Goal: Book appointment/travel/reservation

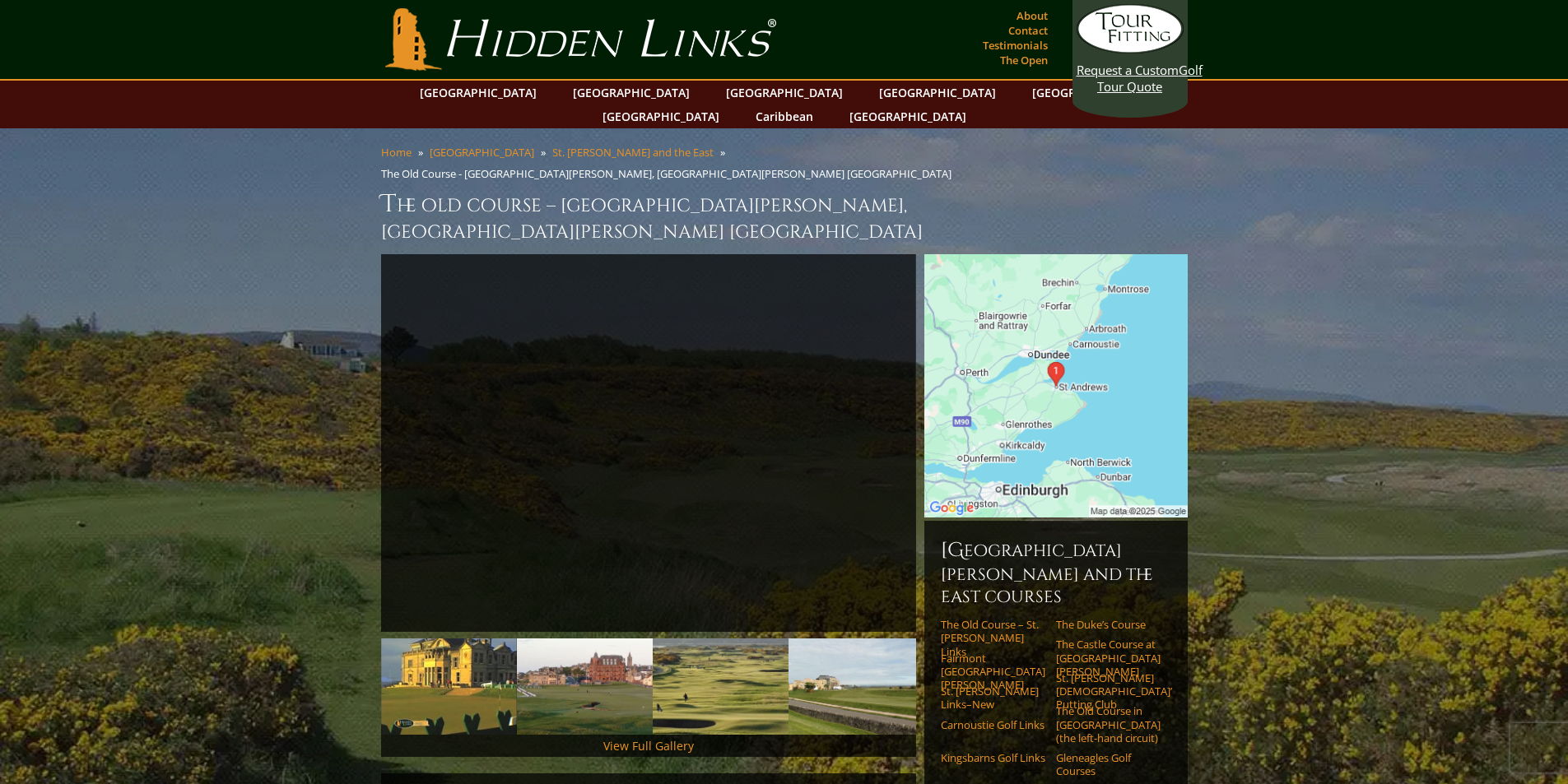
click at [1048, 328] on img at bounding box center [1056, 386] width 264 height 264
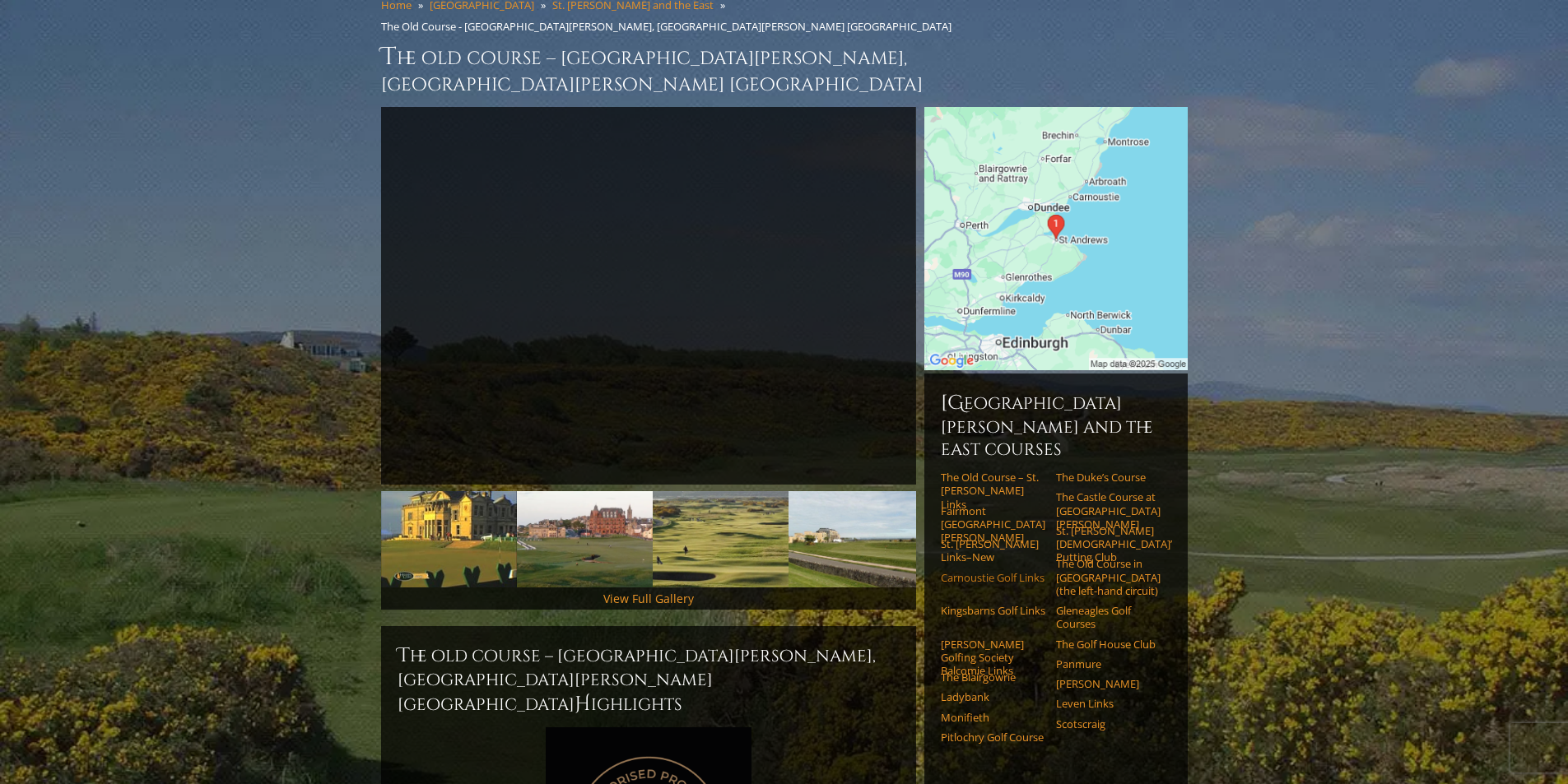
scroll to position [164, 0]
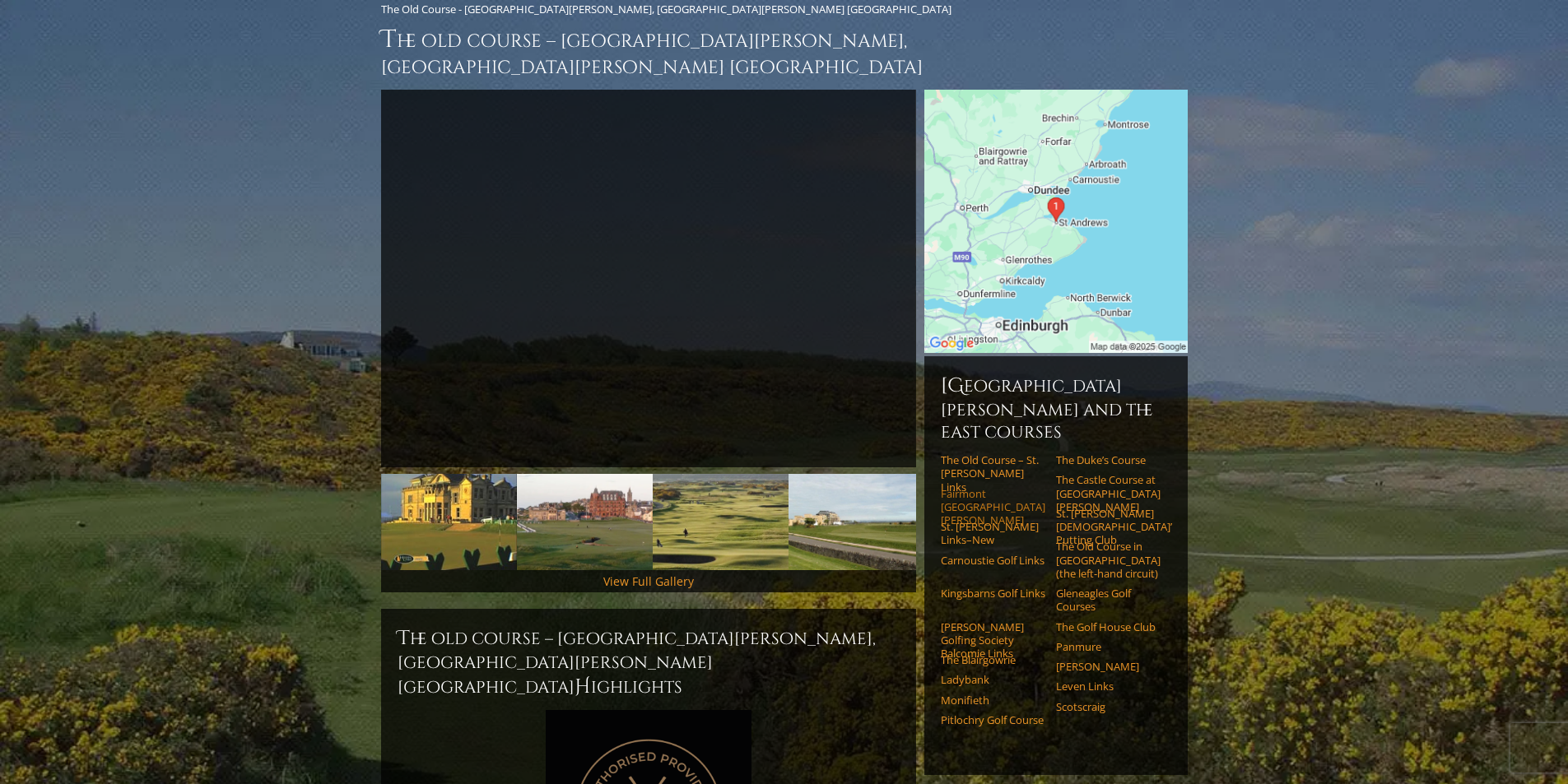
click at [977, 487] on link "Fairmont [GEOGRAPHIC_DATA][PERSON_NAME]" at bounding box center [993, 507] width 104 height 40
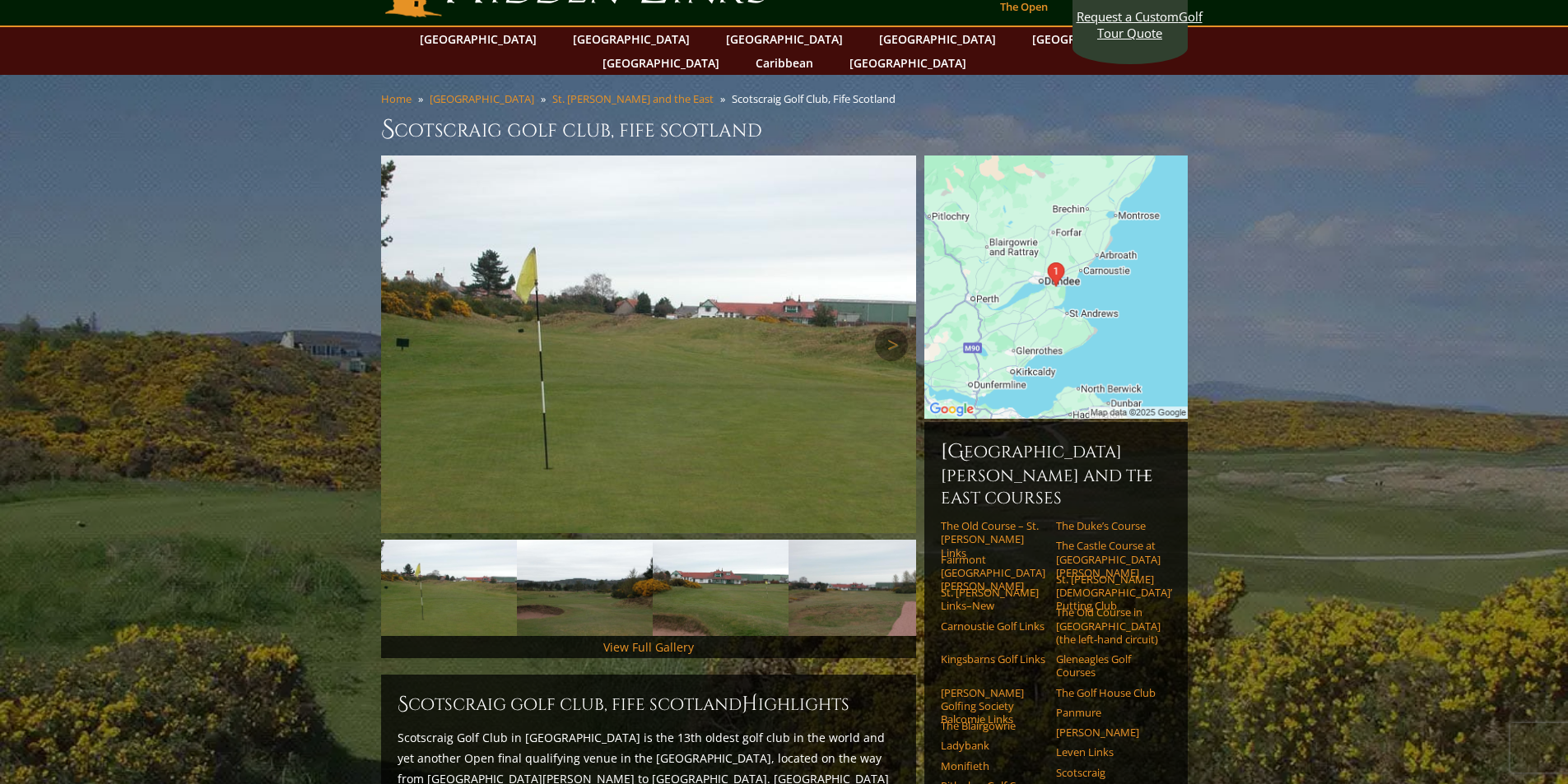
scroll to position [83, 0]
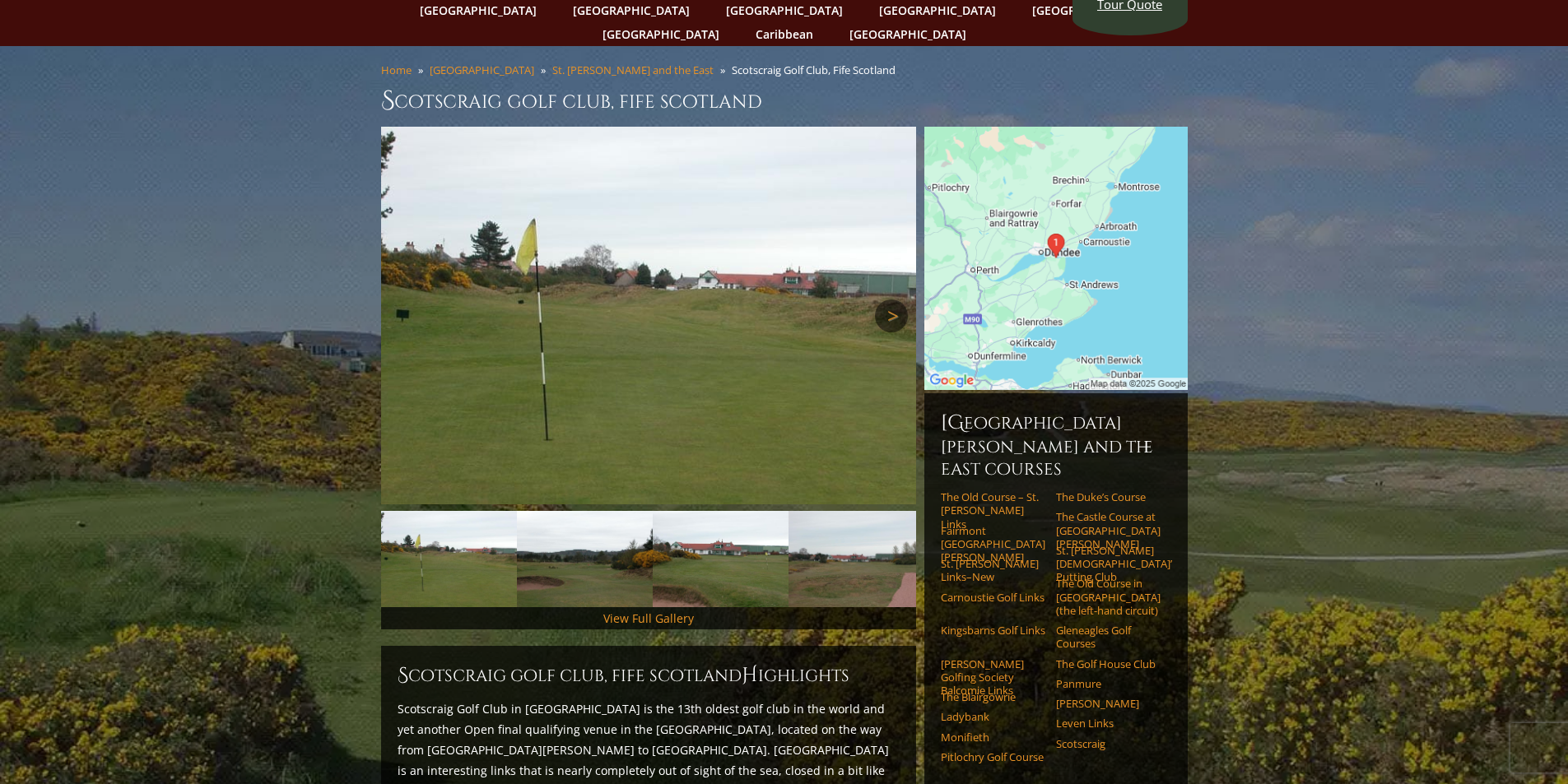
click at [883, 299] on link "Next" at bounding box center [891, 315] width 33 height 33
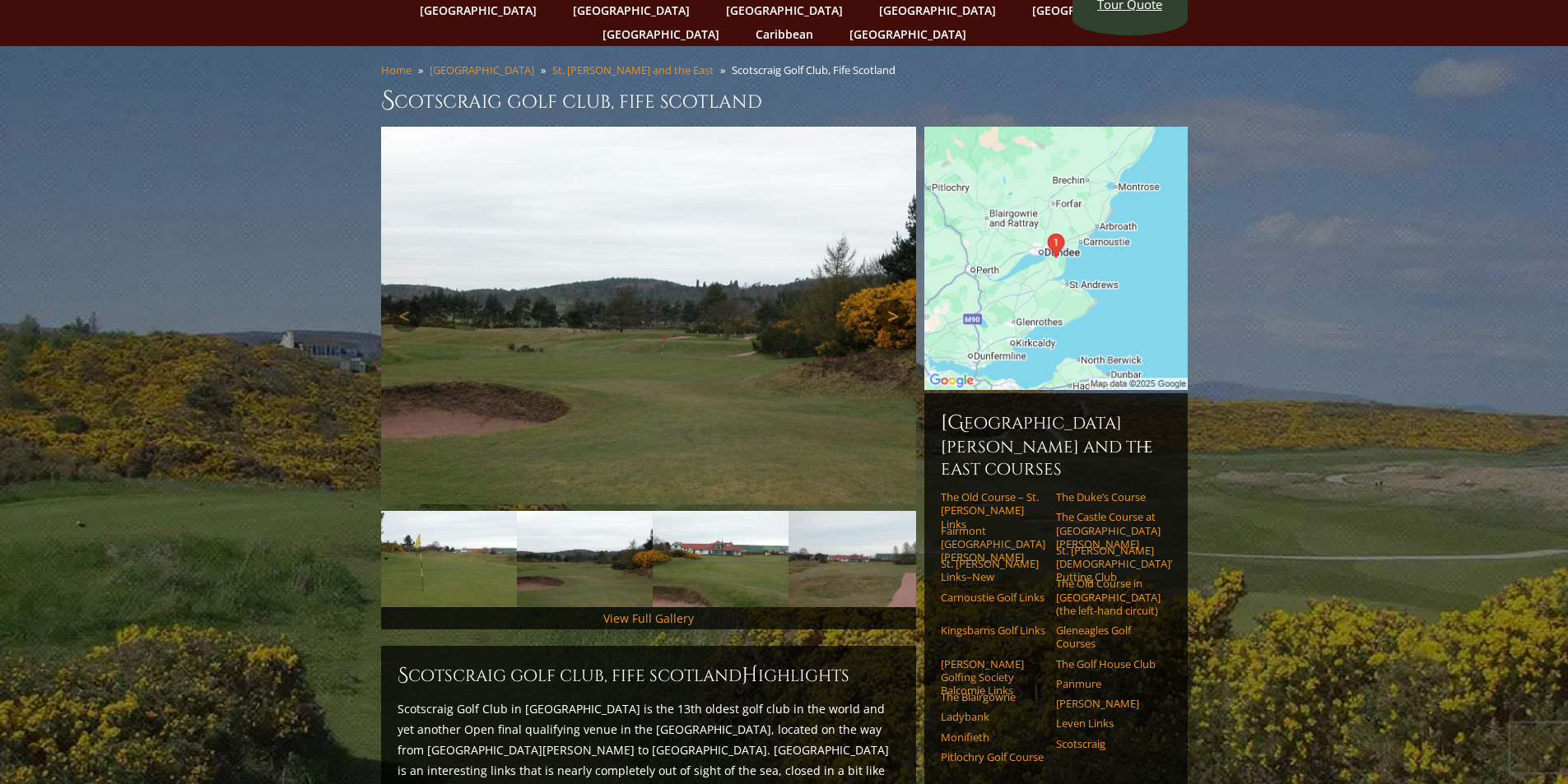
click at [883, 299] on link "Next" at bounding box center [891, 315] width 33 height 33
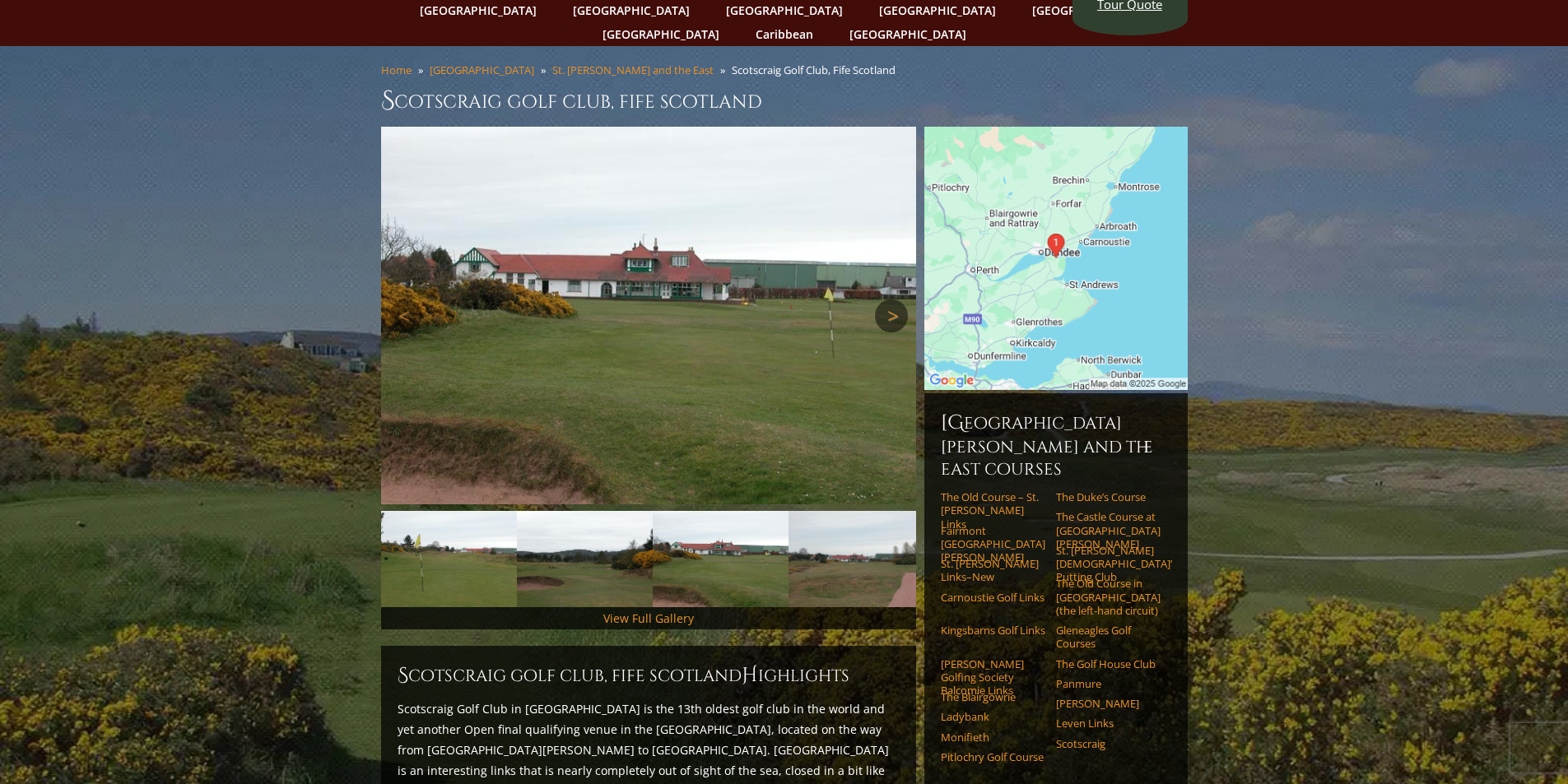
click at [883, 299] on link "Next" at bounding box center [891, 315] width 33 height 33
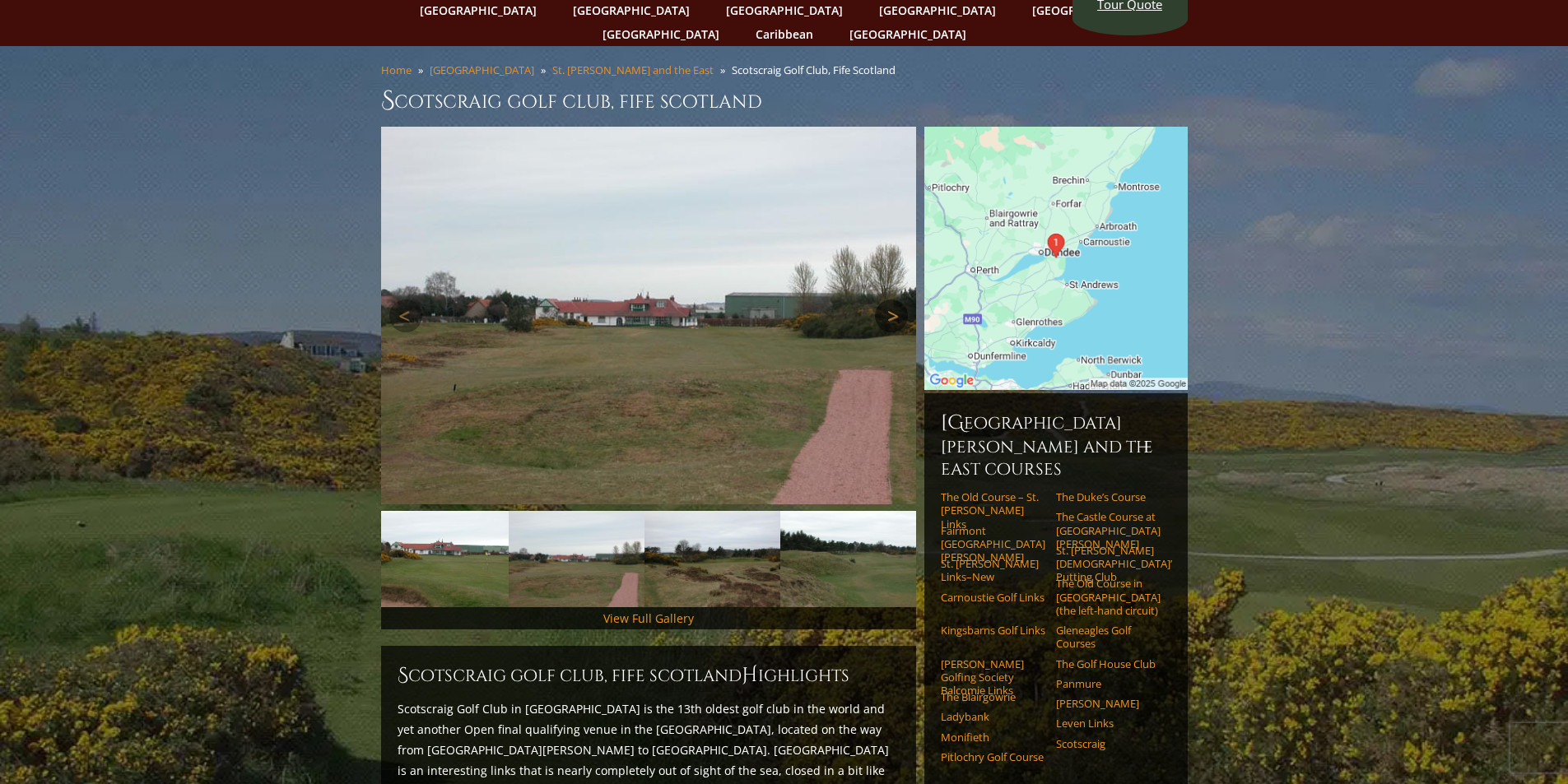
click at [883, 299] on link "Next" at bounding box center [891, 315] width 33 height 33
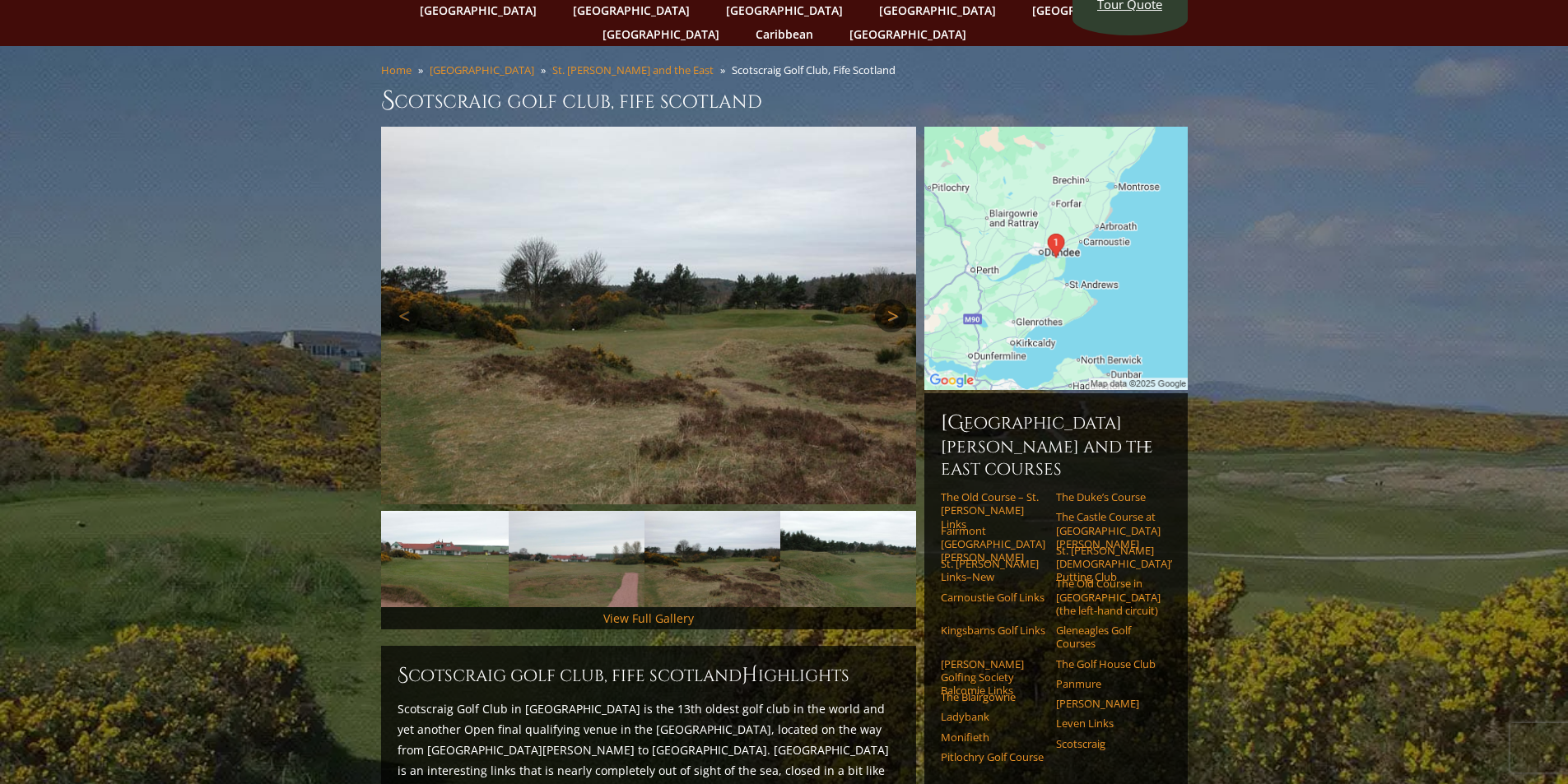
click at [883, 299] on link "Next" at bounding box center [891, 315] width 33 height 33
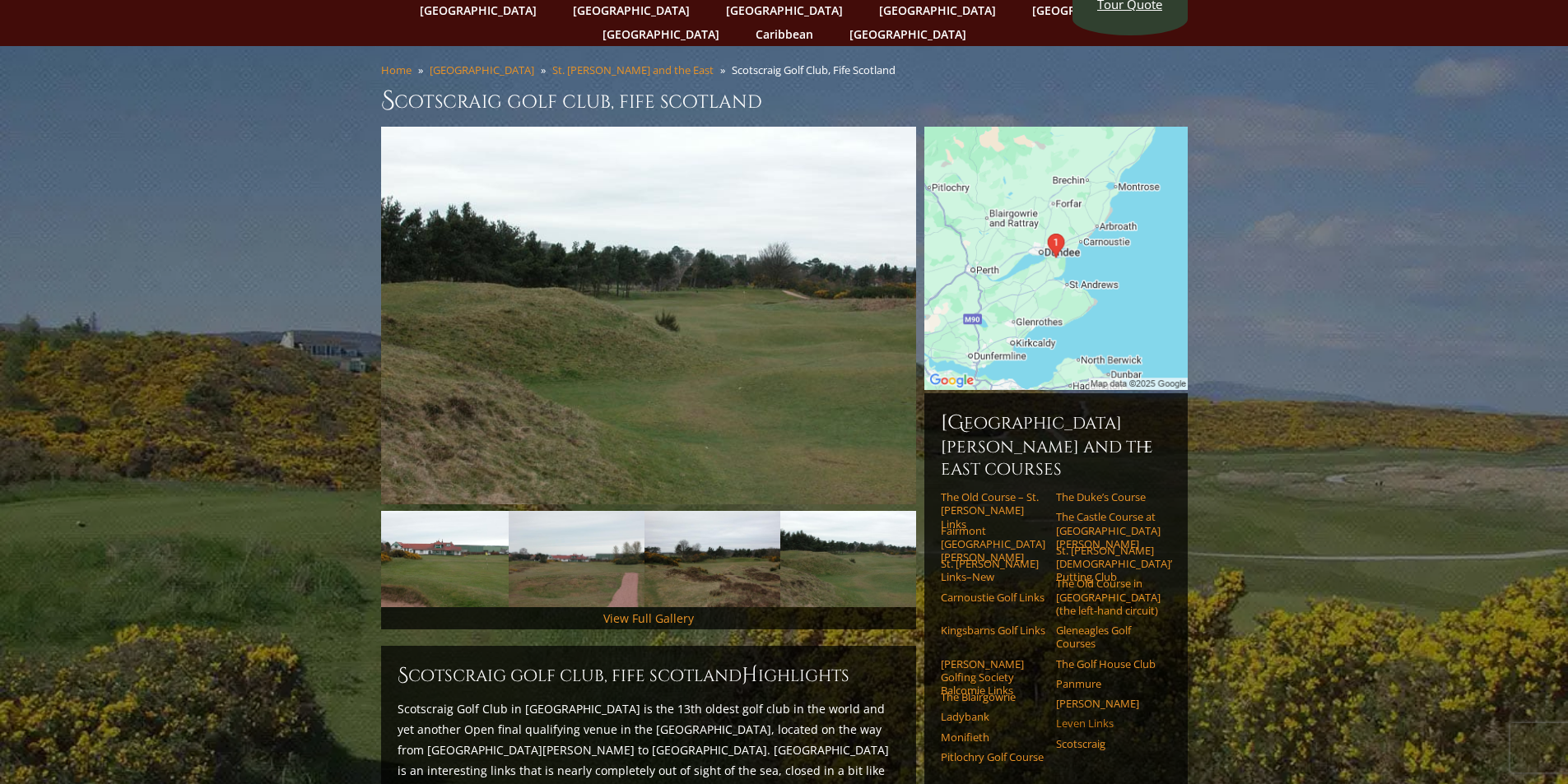
click at [1075, 717] on link "Leven Links" at bounding box center [1108, 724] width 104 height 13
